Goal: Task Accomplishment & Management: Manage account settings

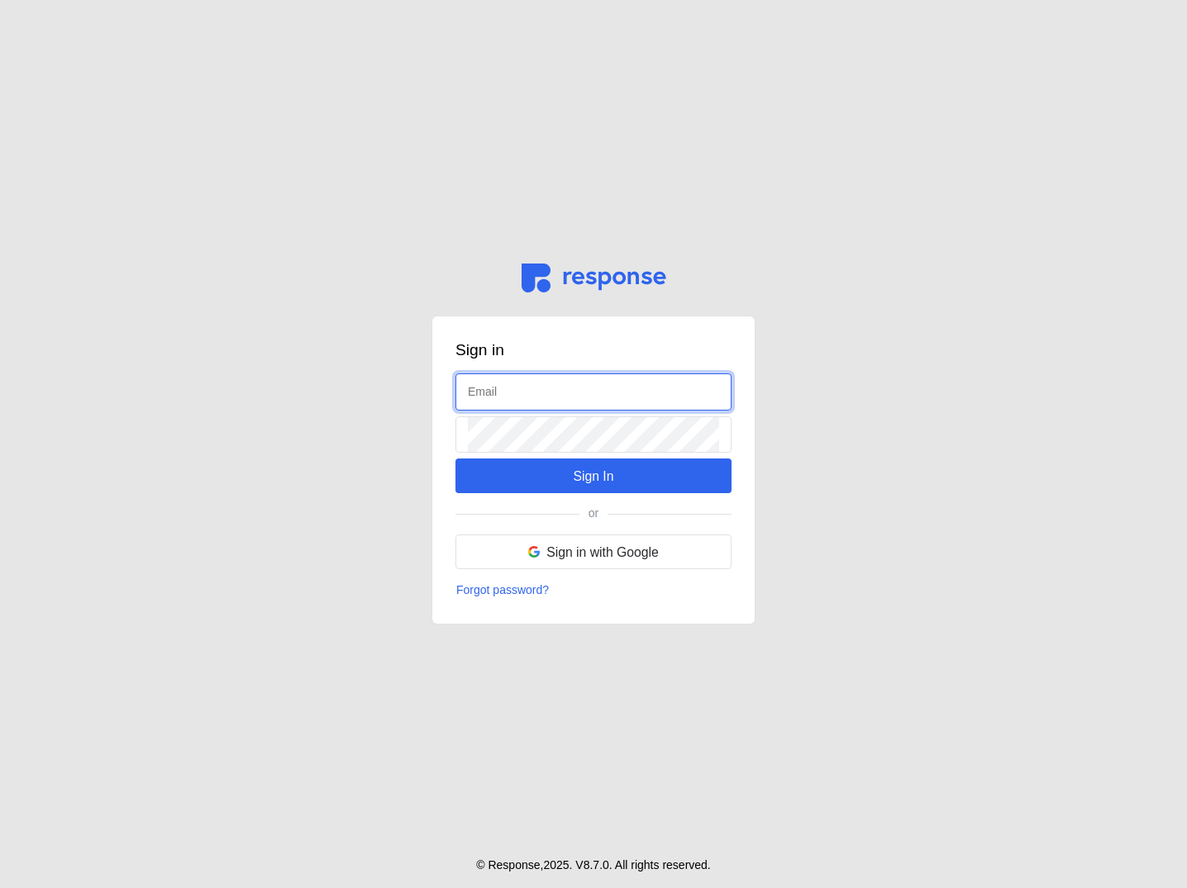
click at [616, 392] on input "text" at bounding box center [593, 392] width 251 height 36
type input "a"
type input "[PERSON_NAME][EMAIL_ADDRESS][DOMAIN_NAME]"
click at [512, 393] on input "text" at bounding box center [593, 392] width 251 height 36
type input "[PERSON_NAME][EMAIL_ADDRESS][DOMAIN_NAME]"
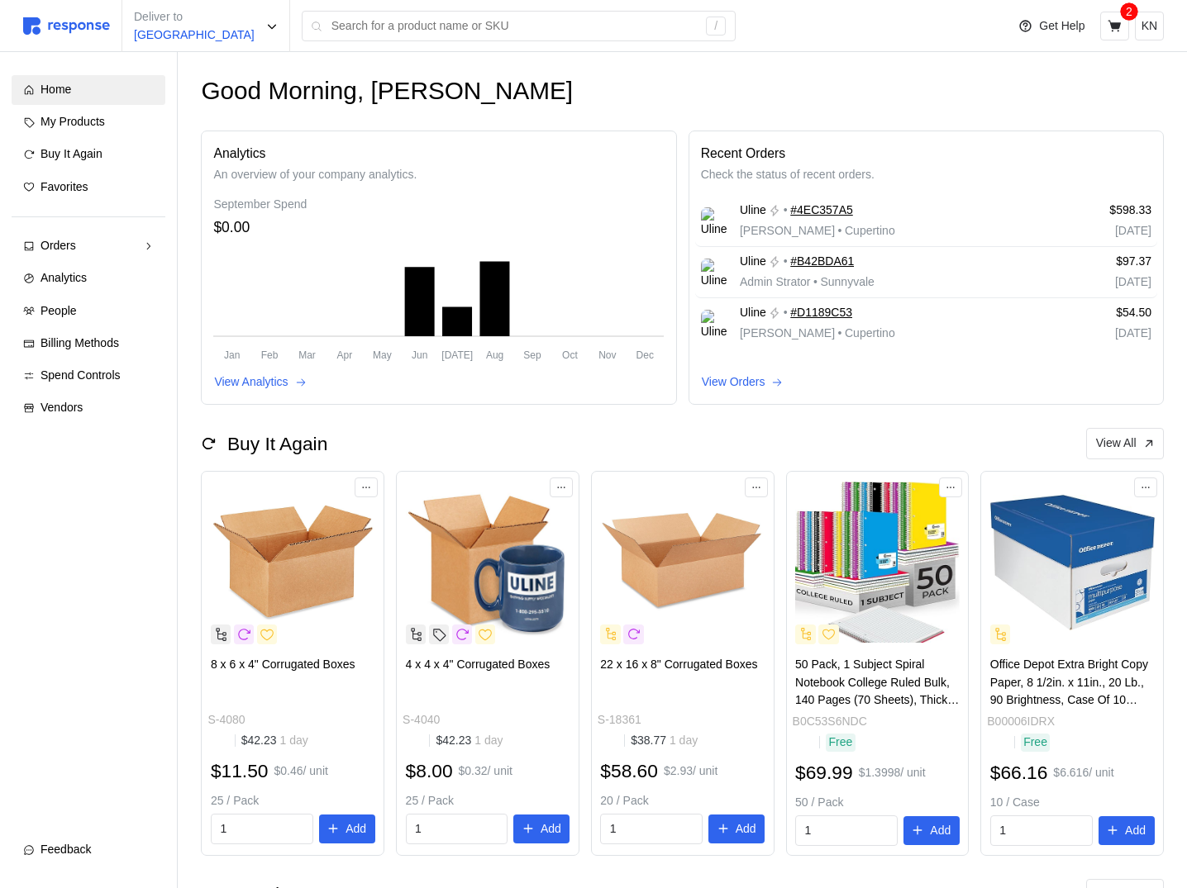
click at [88, 734] on div "Home My Products Buy It Again Favorites Orders Needs Review Processing Complete…" at bounding box center [89, 449] width 154 height 749
